Goal: Navigation & Orientation: Find specific page/section

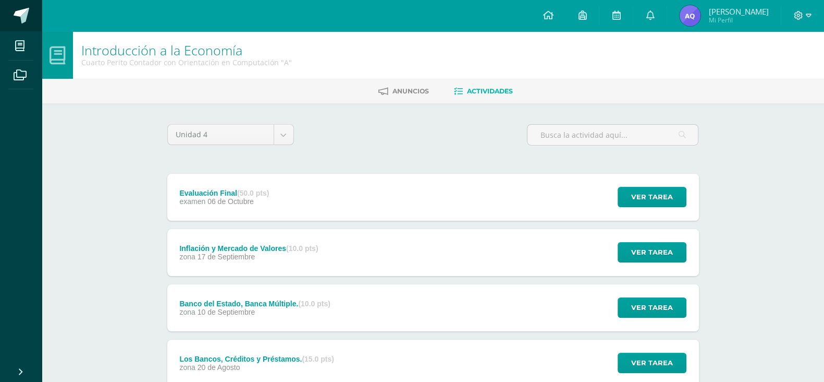
click at [20, 18] on span at bounding box center [22, 16] width 16 height 16
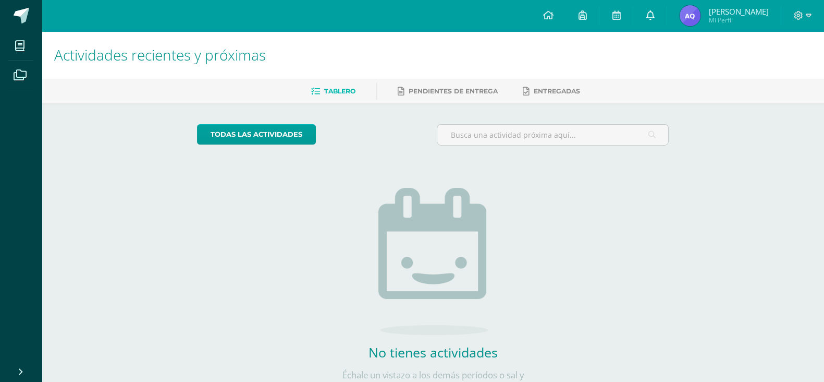
click at [654, 13] on icon at bounding box center [650, 14] width 8 height 9
